Goal: Navigation & Orientation: Understand site structure

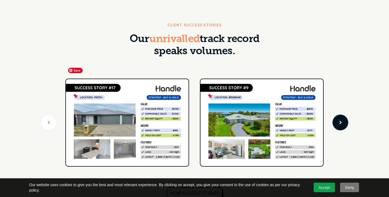
scroll to position [1519, 0]
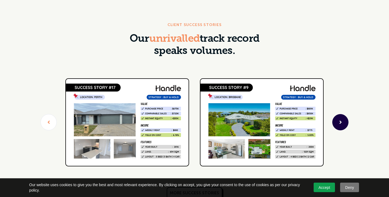
click at [338, 110] on icon "next slide" at bounding box center [340, 122] width 9 height 114
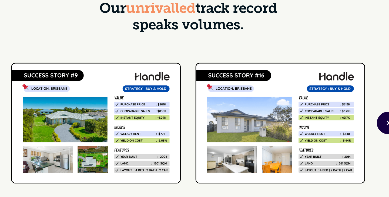
click at [338, 110] on icon "next slide" at bounding box center [340, 122] width 9 height 114
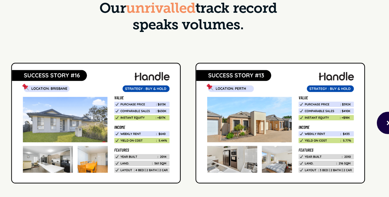
click at [338, 110] on icon "next slide" at bounding box center [340, 122] width 9 height 114
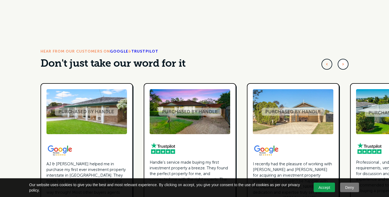
scroll to position [1718, 0]
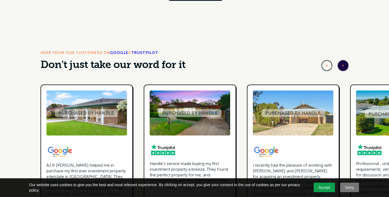
click at [341, 52] on icon "next slide" at bounding box center [343, 66] width 6 height 114
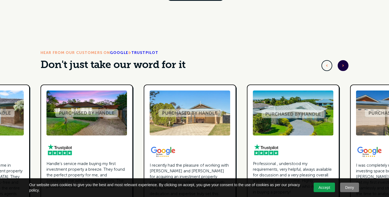
click at [341, 52] on icon "next slide" at bounding box center [343, 66] width 6 height 114
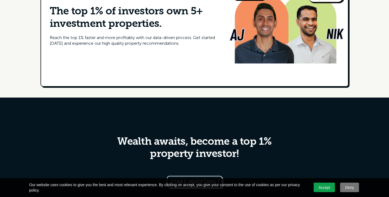
scroll to position [2660, 0]
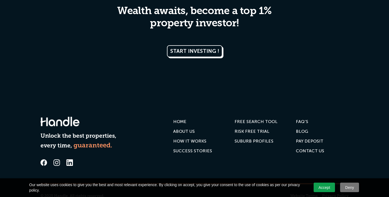
click at [57, 161] on icon at bounding box center [56, 162] width 3 height 3
